Goal: Leave review/rating

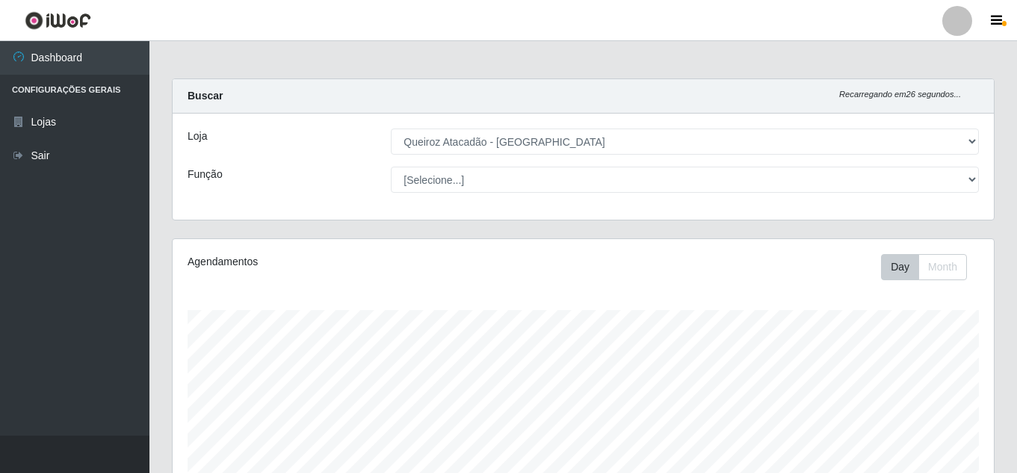
select select "225"
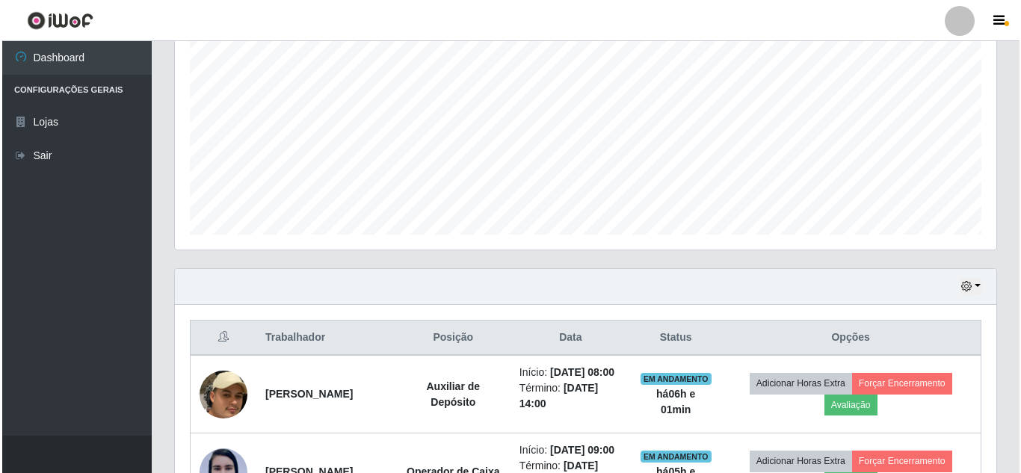
scroll to position [448, 0]
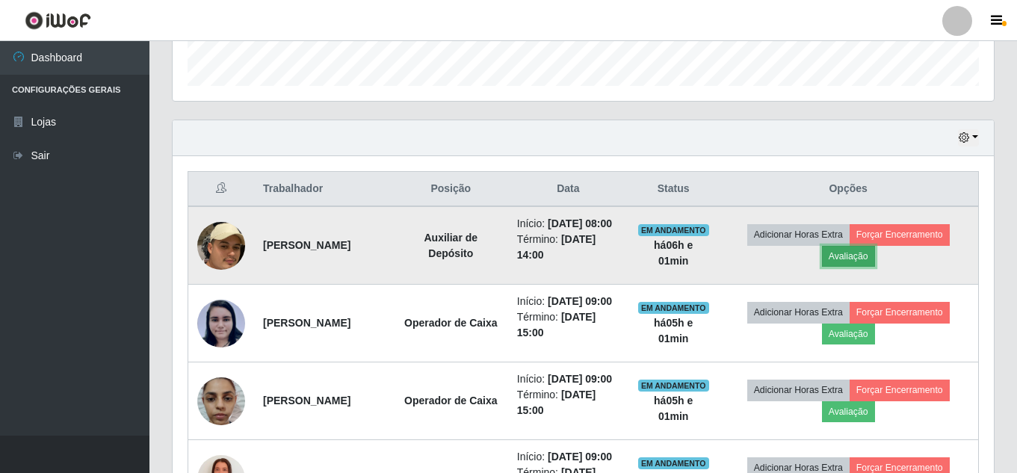
click at [863, 267] on button "Avaliação" at bounding box center [848, 256] width 53 height 21
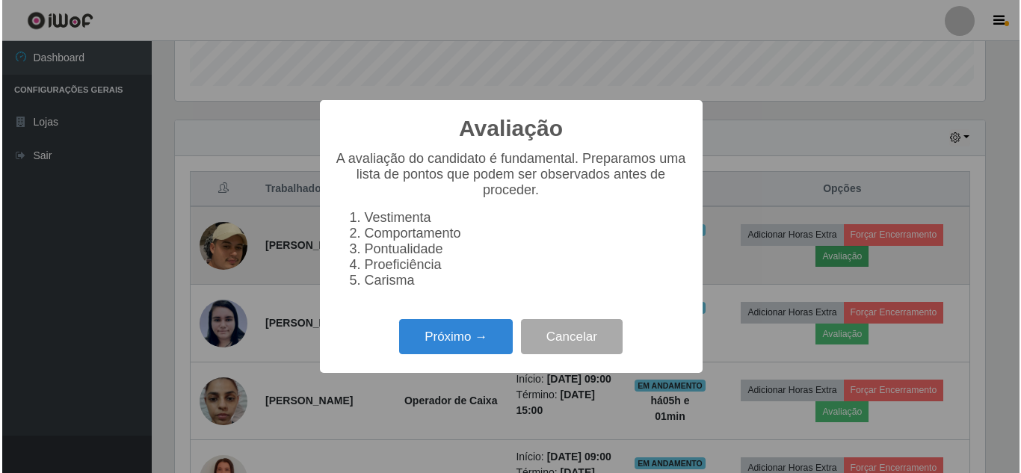
scroll to position [310, 814]
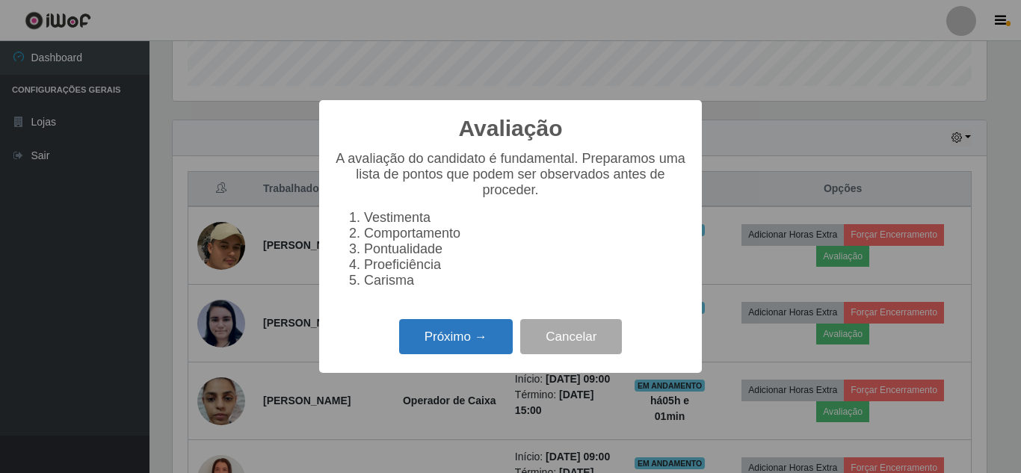
click at [463, 354] on button "Próximo →" at bounding box center [456, 336] width 114 height 35
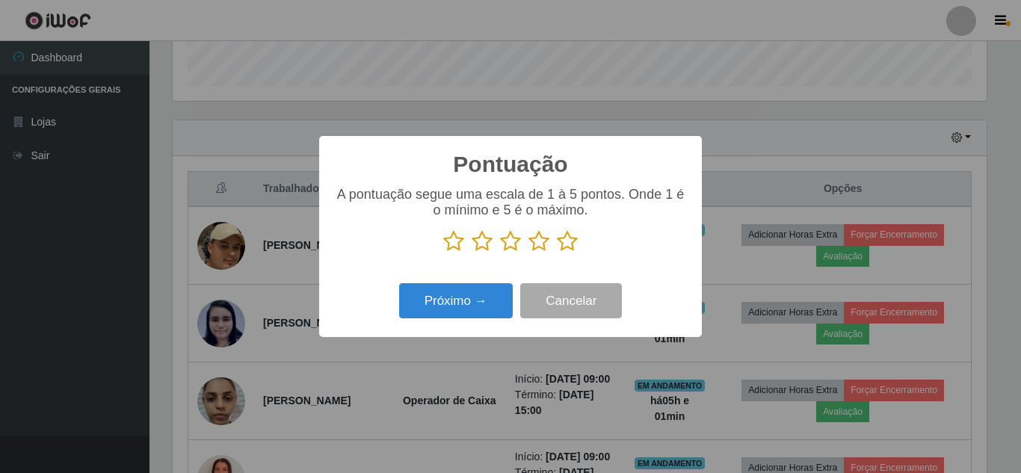
click at [565, 244] on icon at bounding box center [567, 241] width 21 height 22
click at [557, 253] on input "radio" at bounding box center [557, 253] width 0 height 0
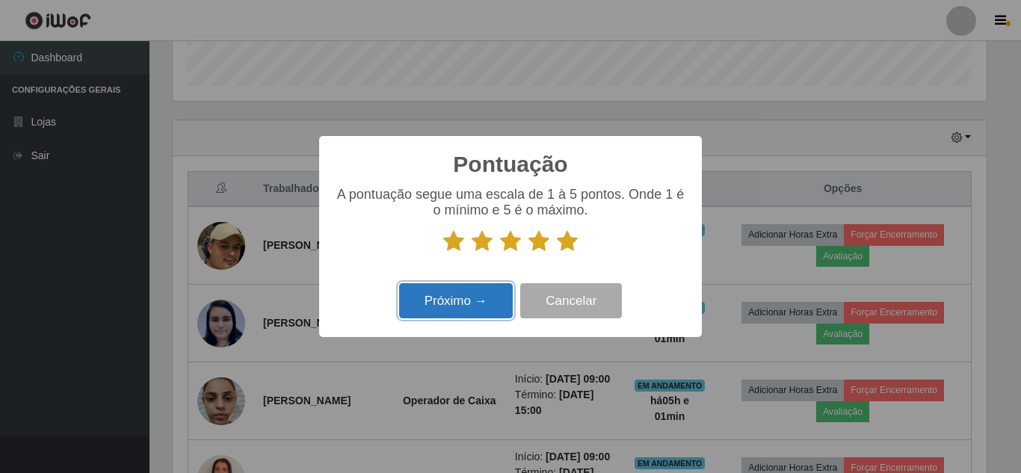
click at [459, 313] on button "Próximo →" at bounding box center [456, 300] width 114 height 35
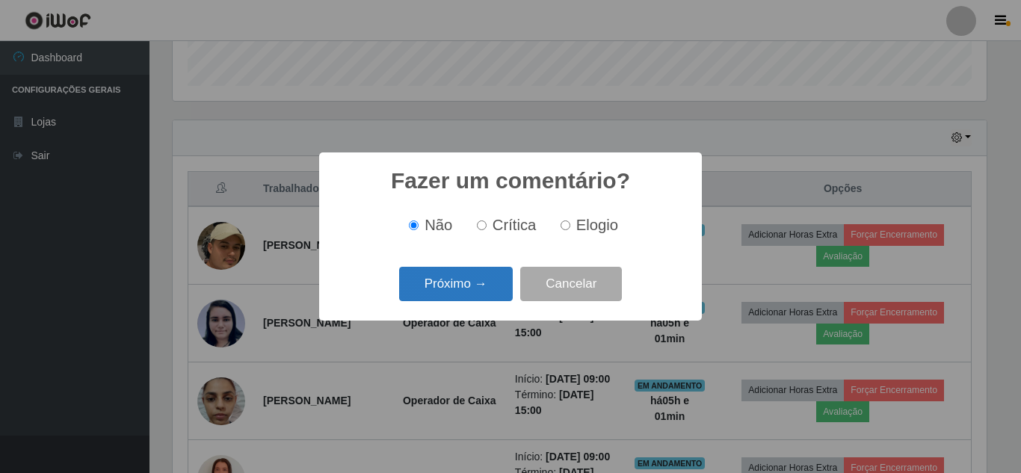
click at [467, 286] on button "Próximo →" at bounding box center [456, 284] width 114 height 35
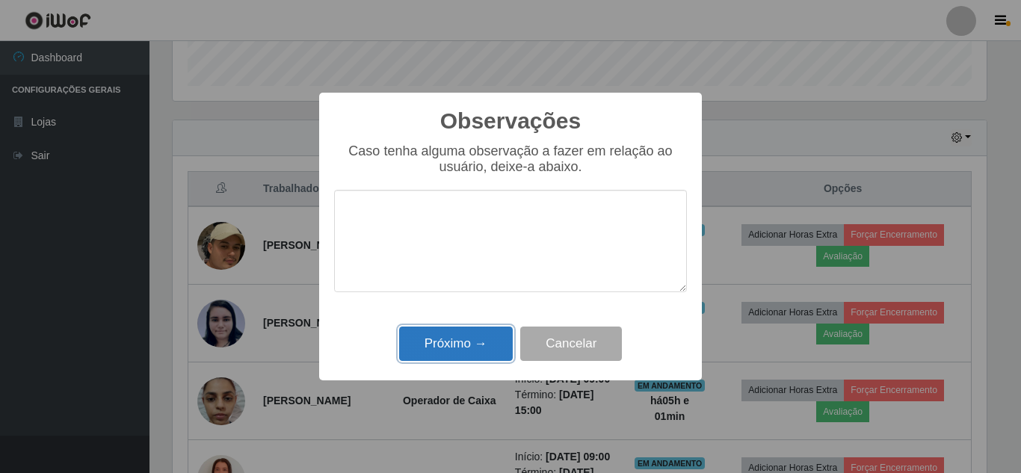
click at [444, 338] on button "Próximo →" at bounding box center [456, 344] width 114 height 35
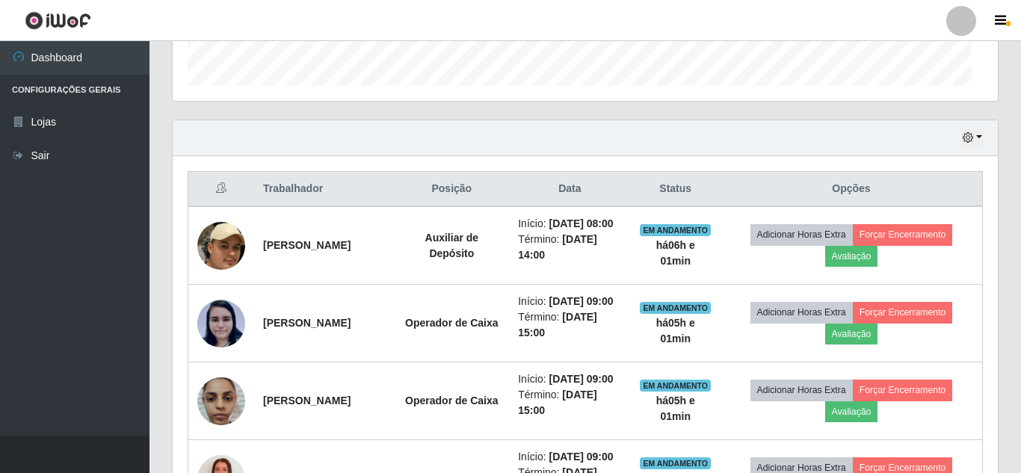
scroll to position [310, 821]
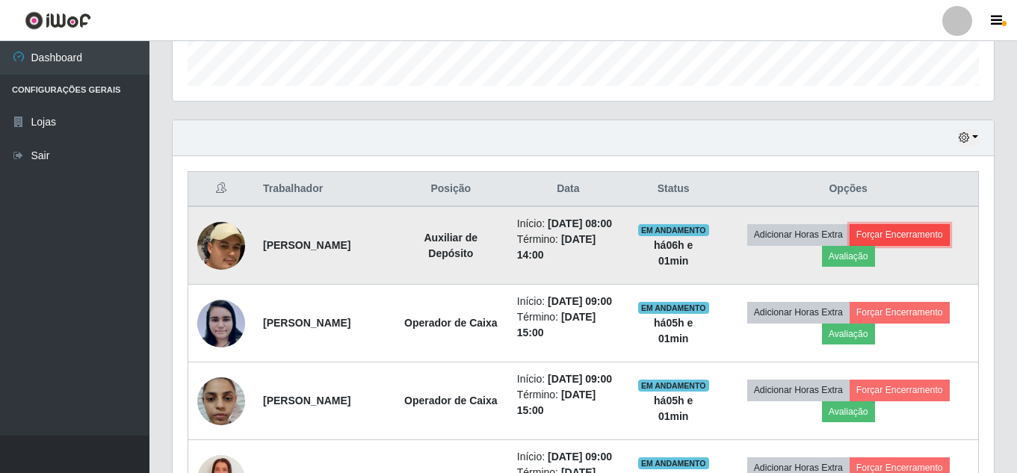
click at [913, 241] on button "Forçar Encerramento" at bounding box center [900, 234] width 100 height 21
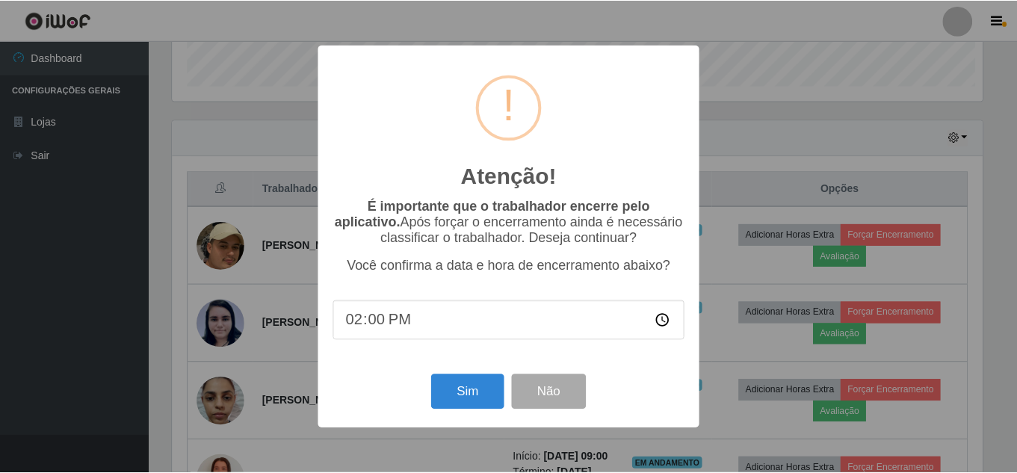
scroll to position [310, 814]
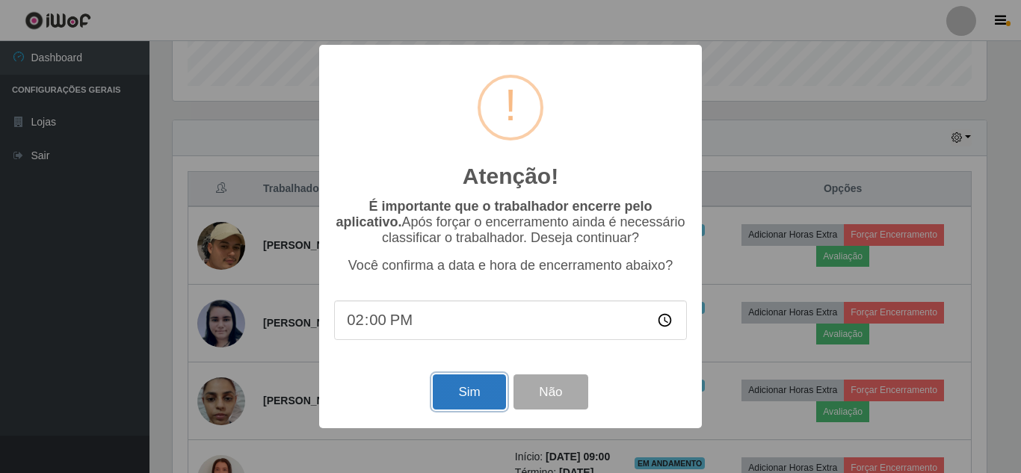
click at [453, 397] on button "Sim" at bounding box center [469, 391] width 72 height 35
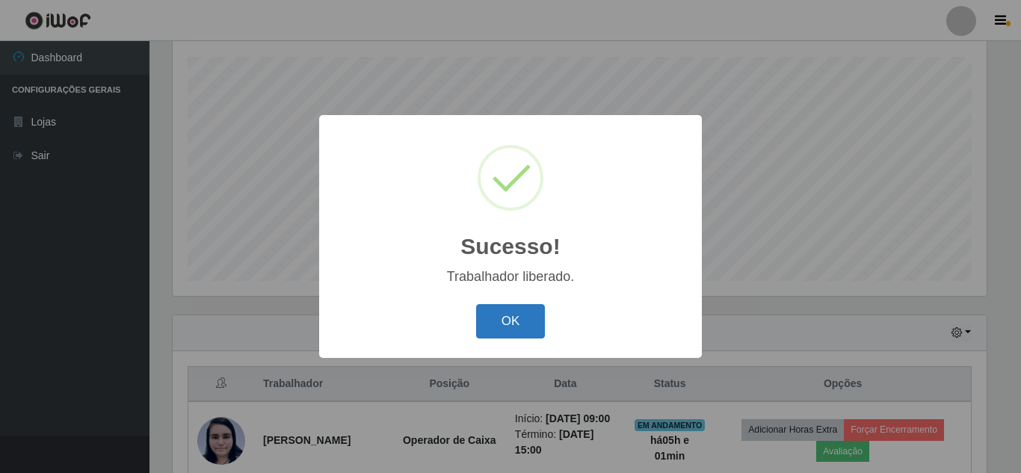
click at [518, 331] on button "OK" at bounding box center [511, 321] width 70 height 35
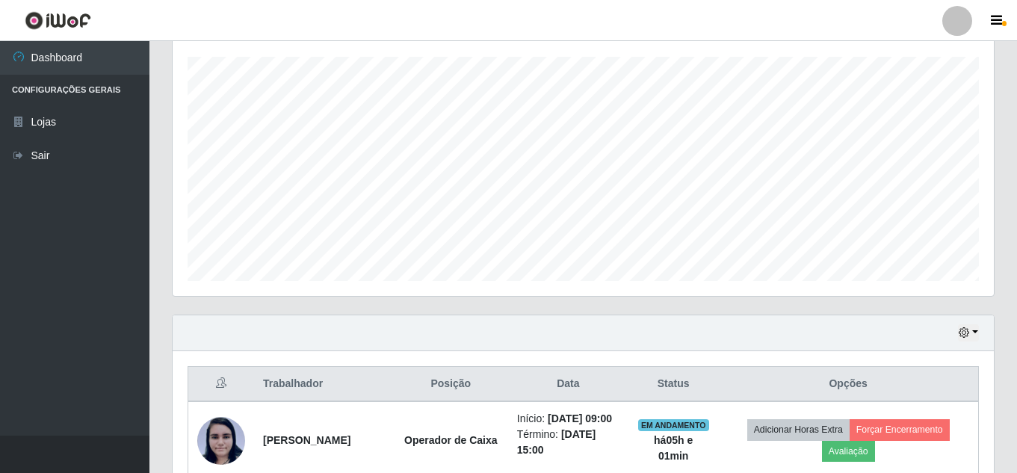
scroll to position [310, 821]
